Goal: Task Accomplishment & Management: Use online tool/utility

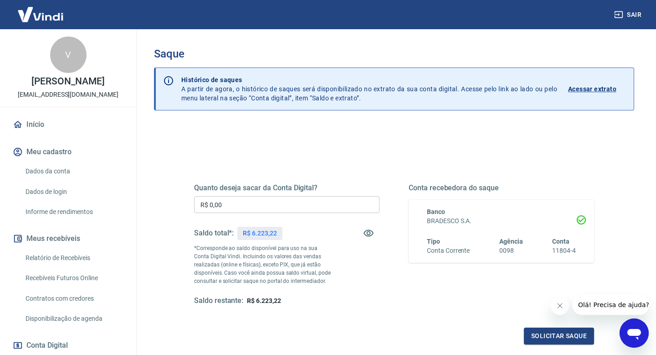
scroll to position [9, 0]
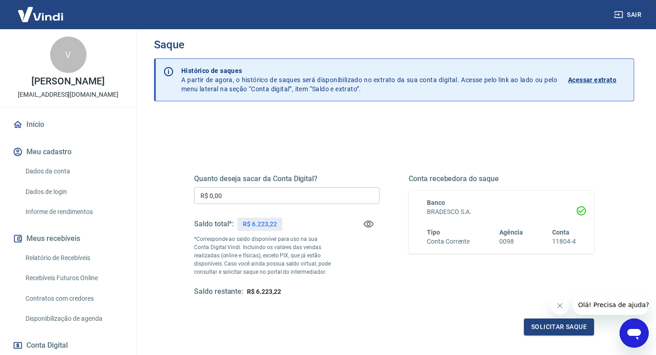
click at [283, 194] on input "R$ 0,00" at bounding box center [286, 195] width 185 height 17
type input "R$ 6.000,00"
click at [538, 325] on button "Solicitar saque" at bounding box center [559, 326] width 70 height 17
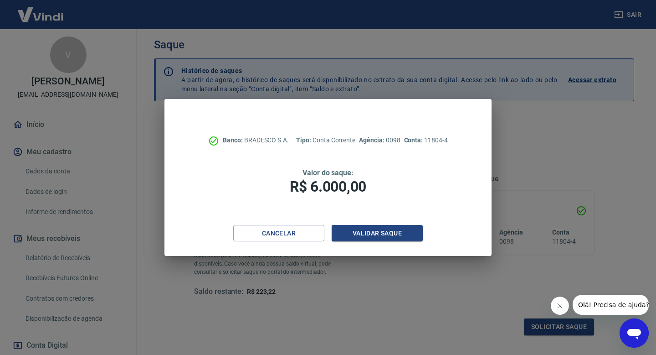
click at [554, 309] on button "Fechar mensagem da empresa" at bounding box center [560, 305] width 18 height 18
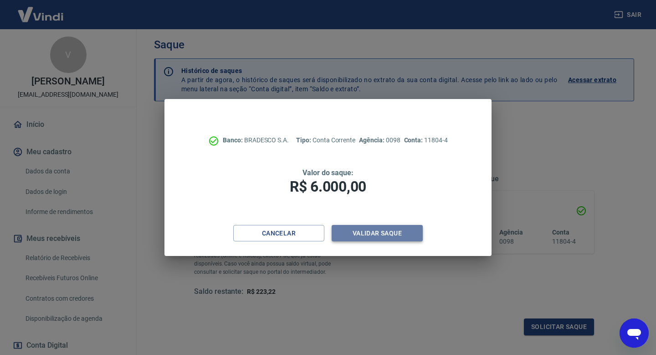
click at [381, 228] on button "Validar saque" at bounding box center [377, 233] width 91 height 17
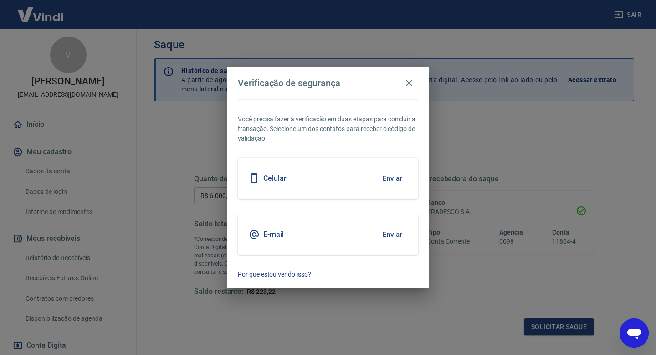
click at [394, 232] on button "Enviar" at bounding box center [393, 234] width 30 height 19
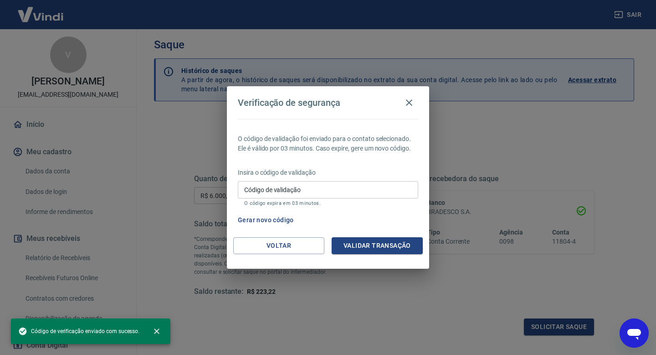
click at [359, 188] on input "Código de validação" at bounding box center [328, 189] width 180 height 17
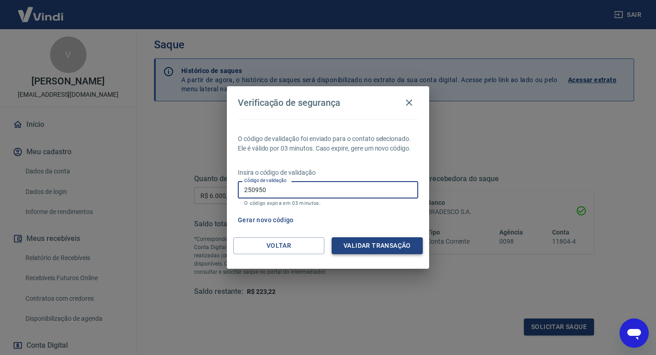
type input "250950"
click at [400, 247] on button "Validar transação" at bounding box center [377, 245] width 91 height 17
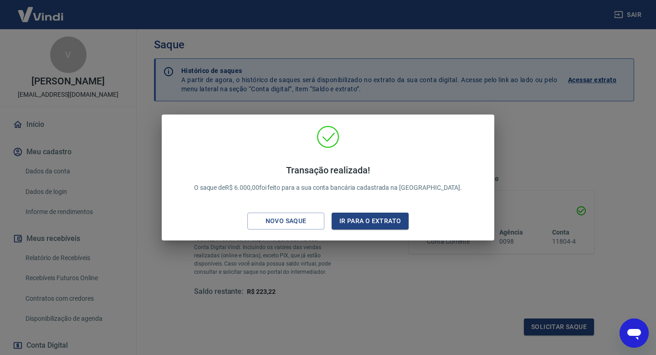
click at [374, 283] on div "Transação realizada! O saque de R$ 6.000,00 foi feito para a sua conta bancária…" at bounding box center [328, 177] width 656 height 355
